Goal: Information Seeking & Learning: Learn about a topic

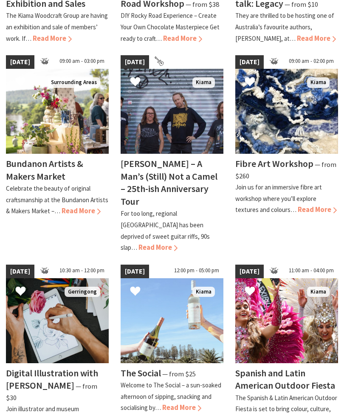
scroll to position [611, 0]
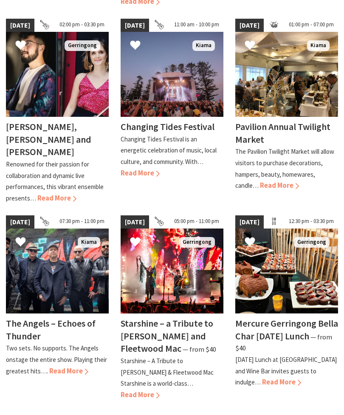
scroll to position [617, 0]
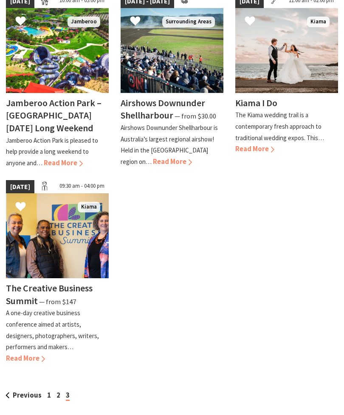
scroll to position [475, 0]
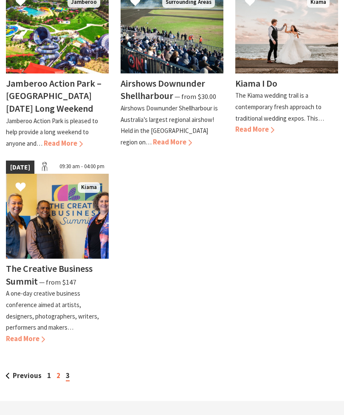
click at [58, 371] on link "2" at bounding box center [58, 375] width 4 height 9
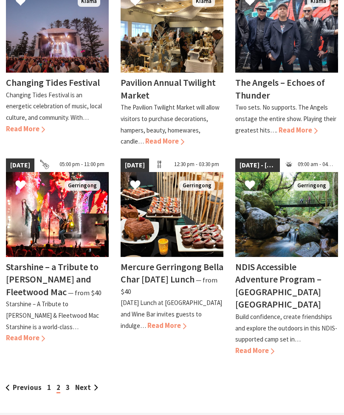
scroll to position [661, 0]
click at [172, 218] on img at bounding box center [172, 214] width 103 height 85
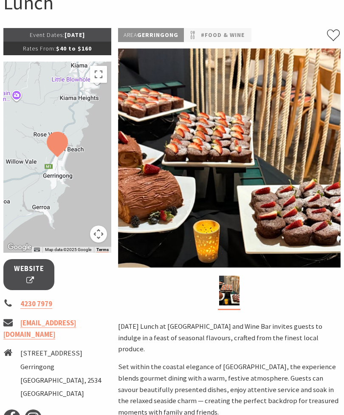
scroll to position [110, 0]
